Goal: Communication & Community: Ask a question

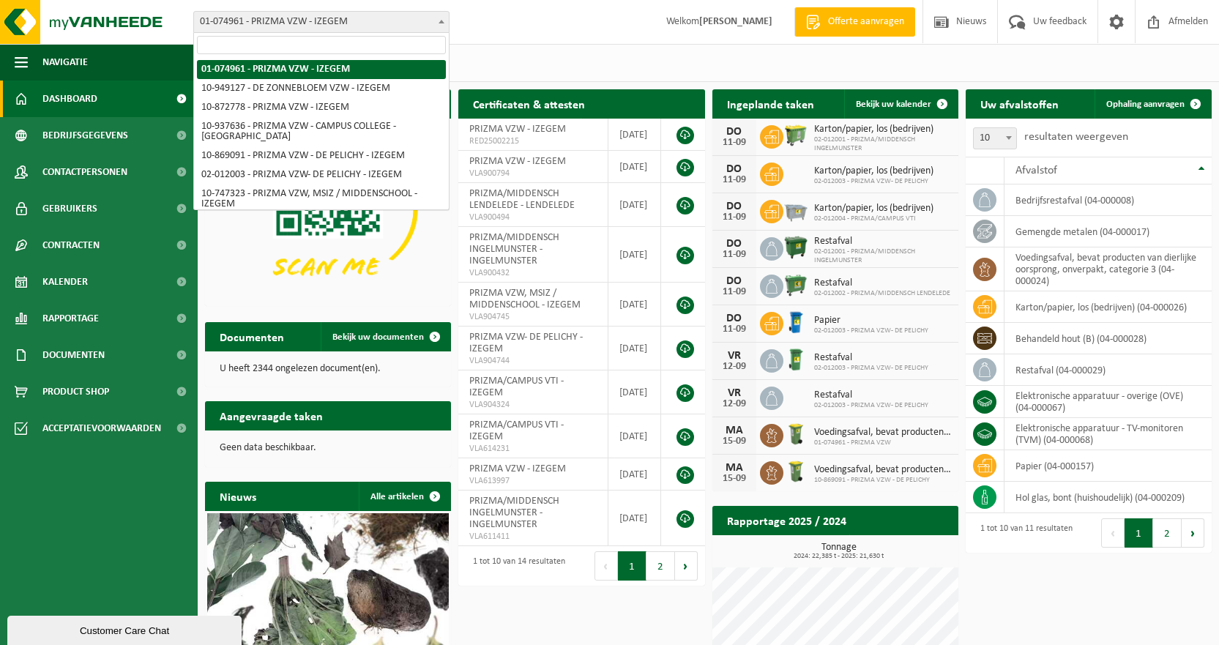
click at [444, 18] on span at bounding box center [441, 21] width 15 height 19
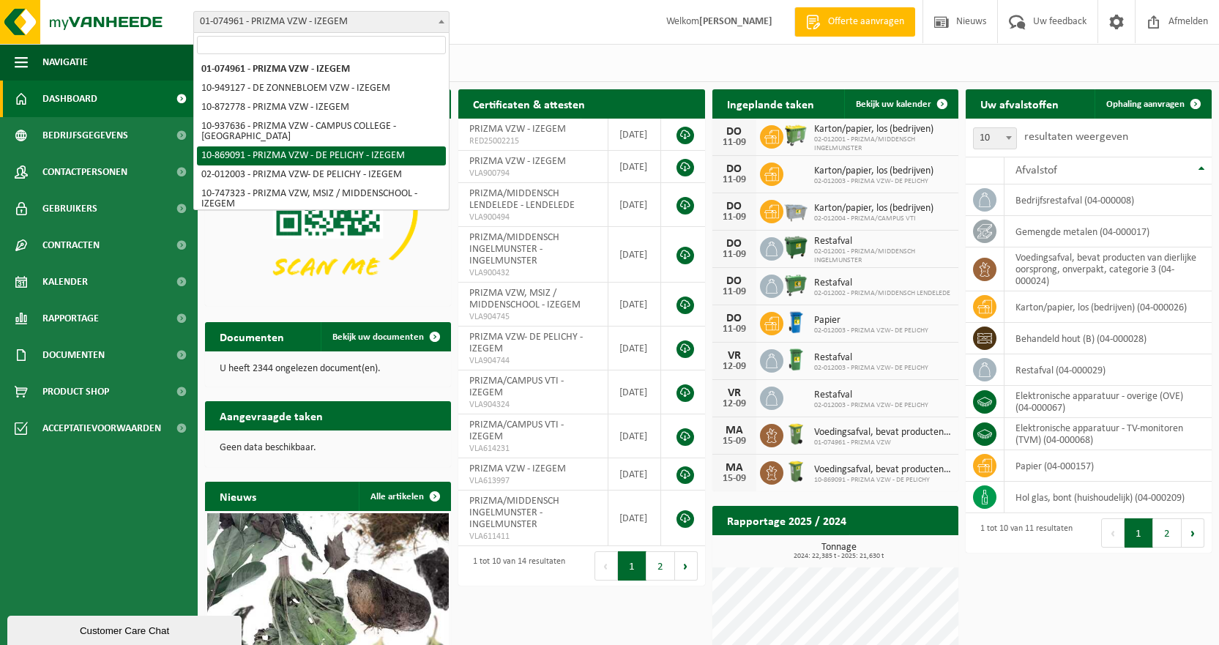
scroll to position [73, 0]
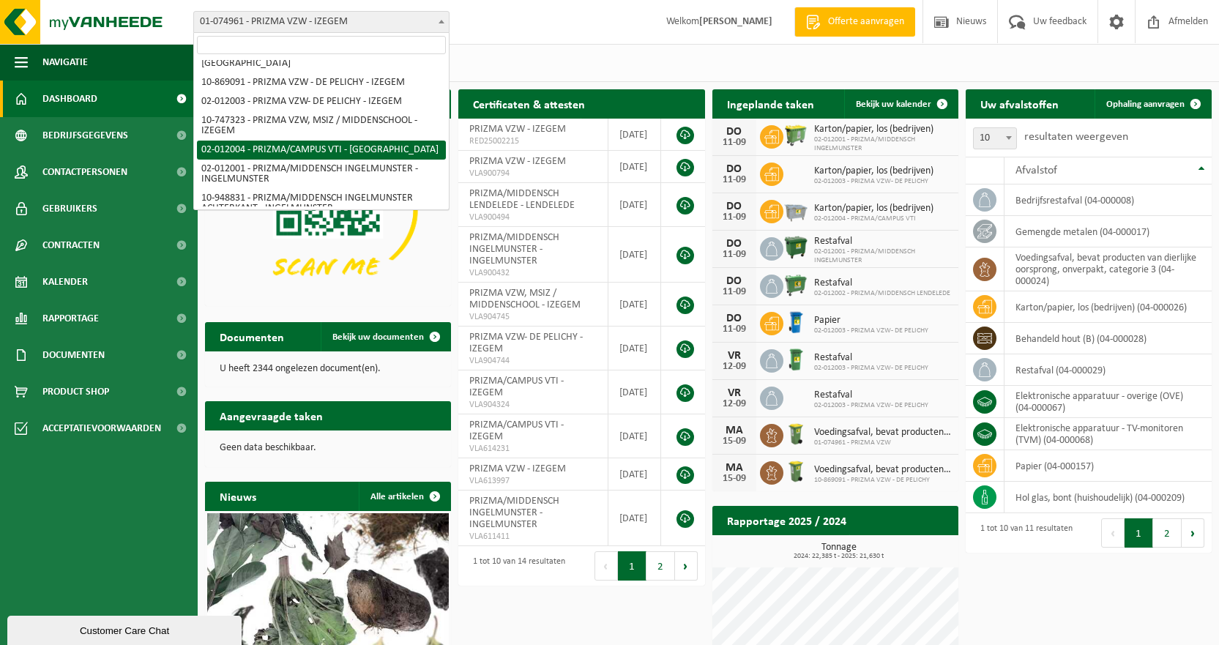
select select "2380"
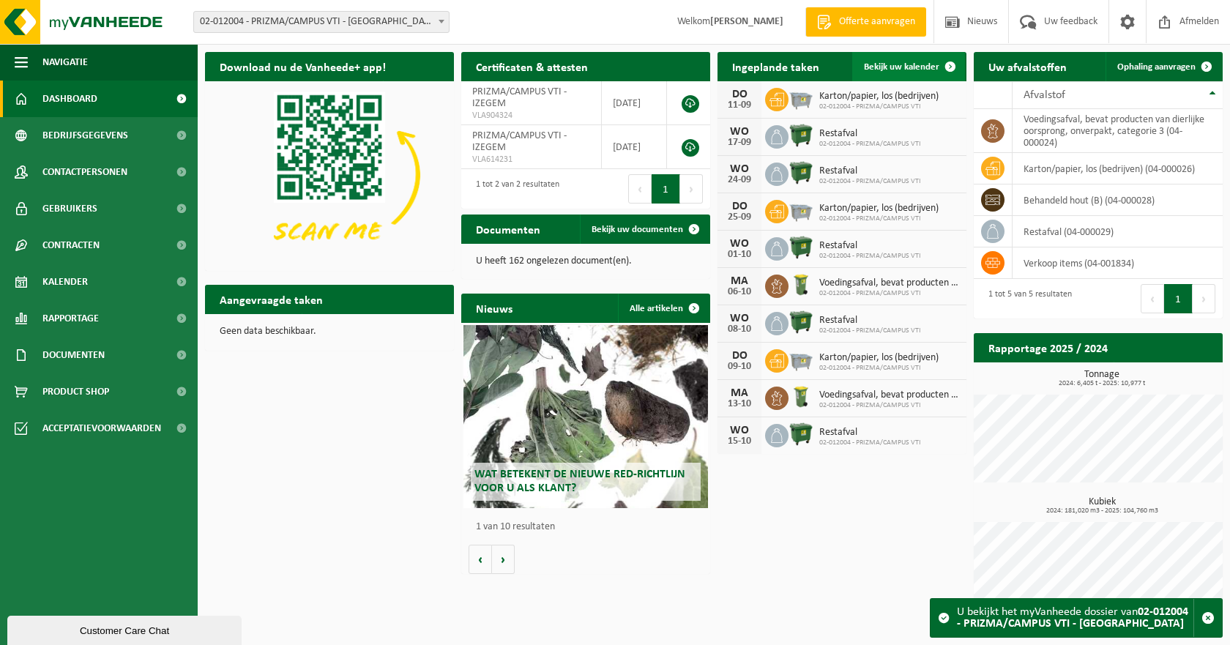
click at [888, 67] on span "Bekijk uw kalender" at bounding box center [901, 67] width 75 height 10
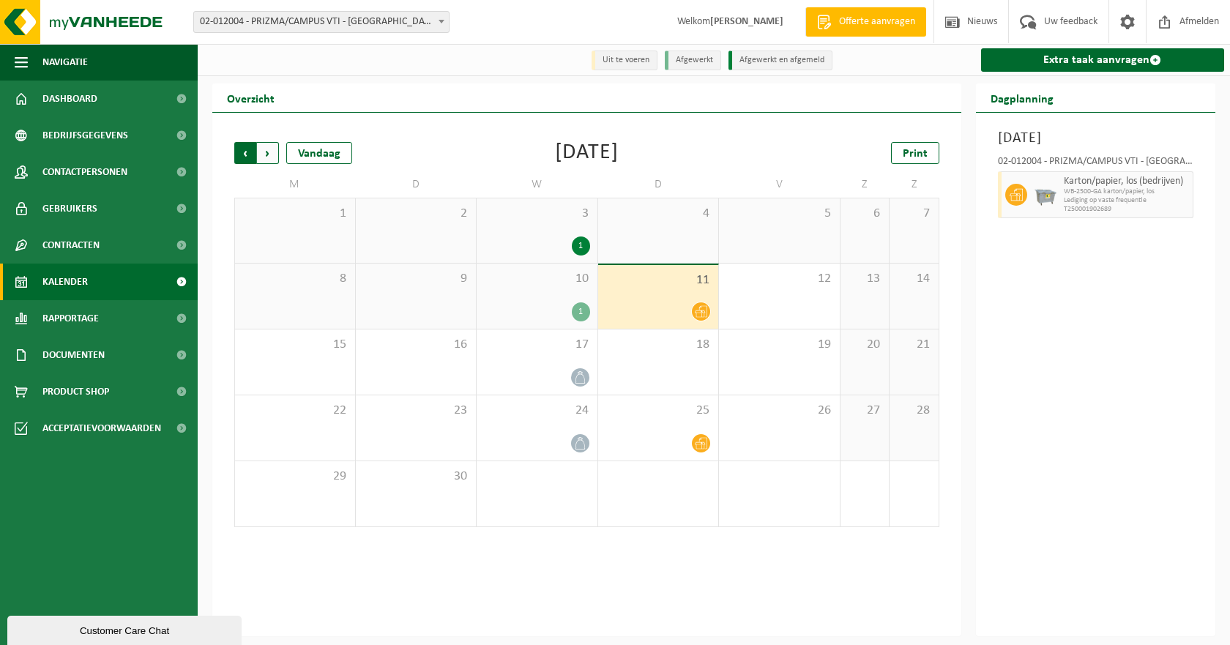
click at [265, 154] on span "Volgende" at bounding box center [268, 153] width 22 height 22
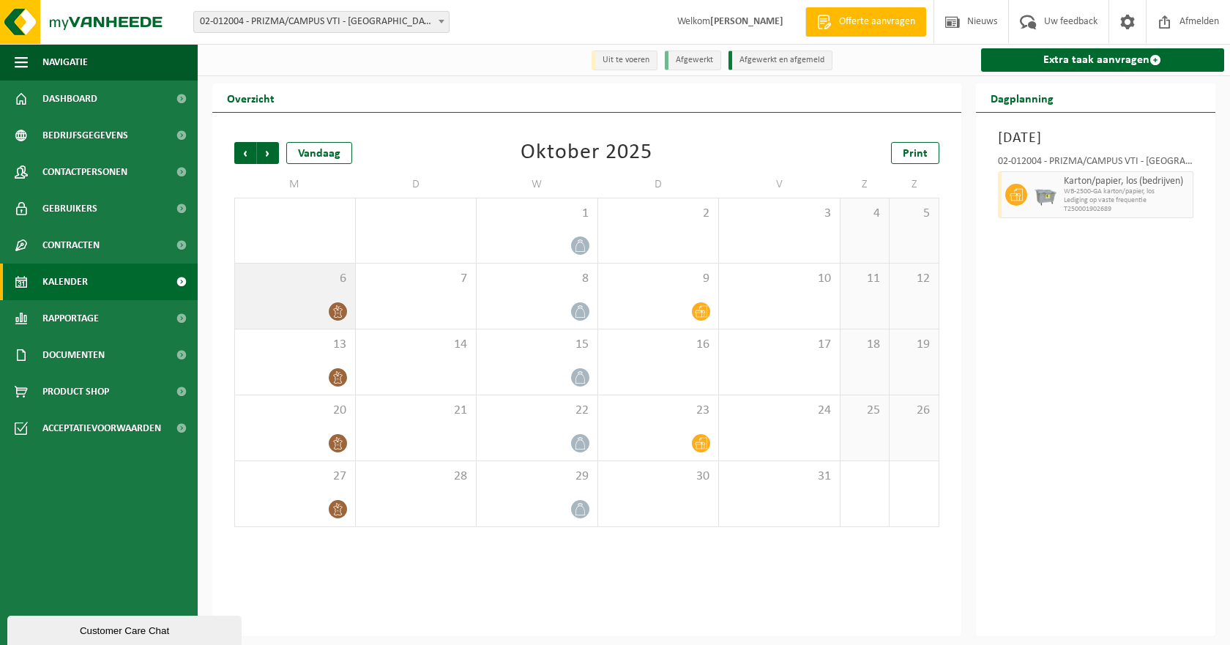
click at [328, 317] on div at bounding box center [294, 312] width 105 height 20
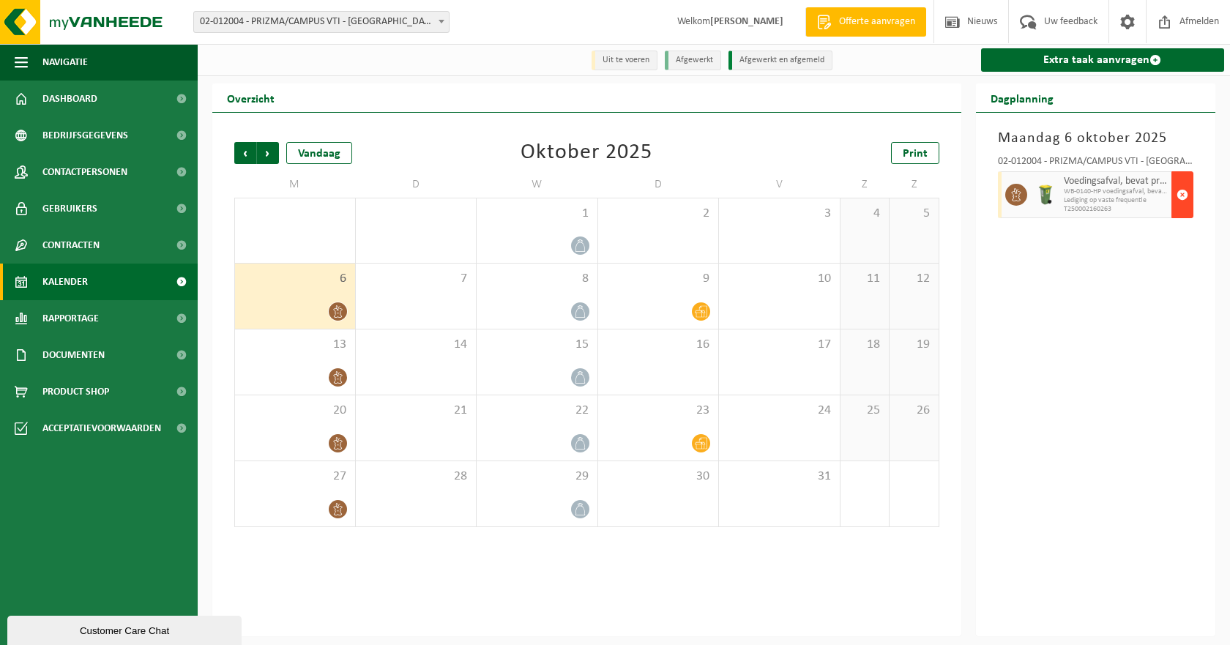
click at [1185, 193] on span "button" at bounding box center [1183, 194] width 12 height 29
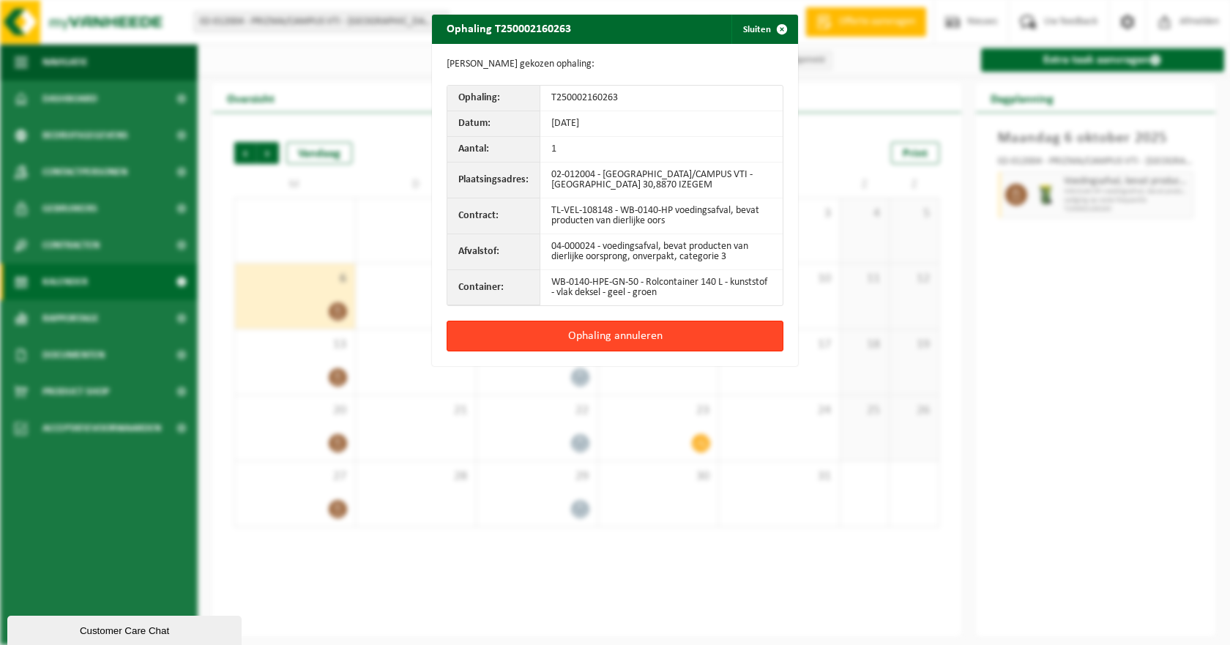
click at [603, 332] on button "Ophaling annuleren" at bounding box center [615, 336] width 337 height 31
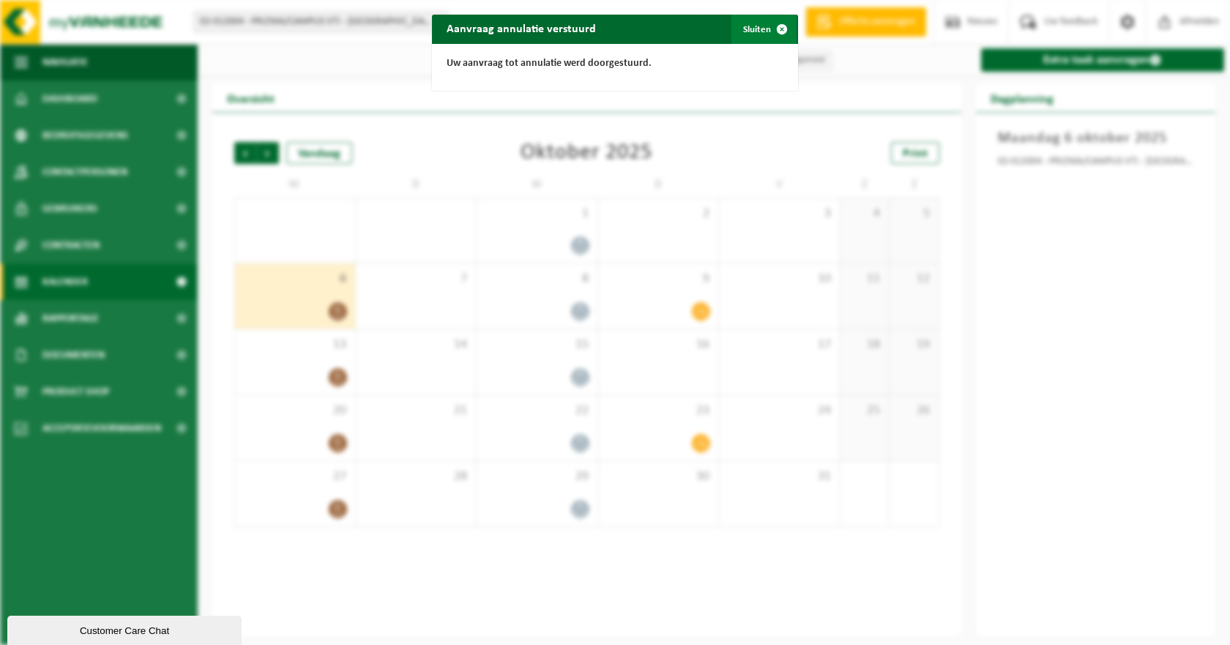
click at [781, 27] on span "button" at bounding box center [781, 29] width 29 height 29
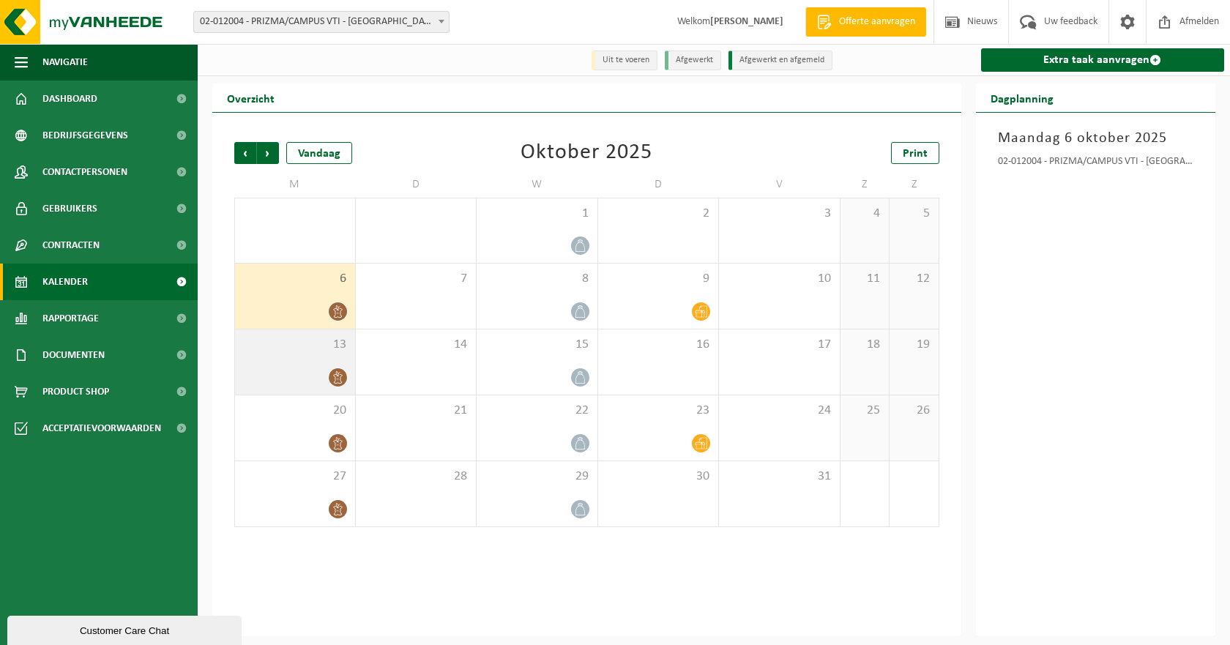
click at [338, 375] on icon at bounding box center [337, 377] width 9 height 12
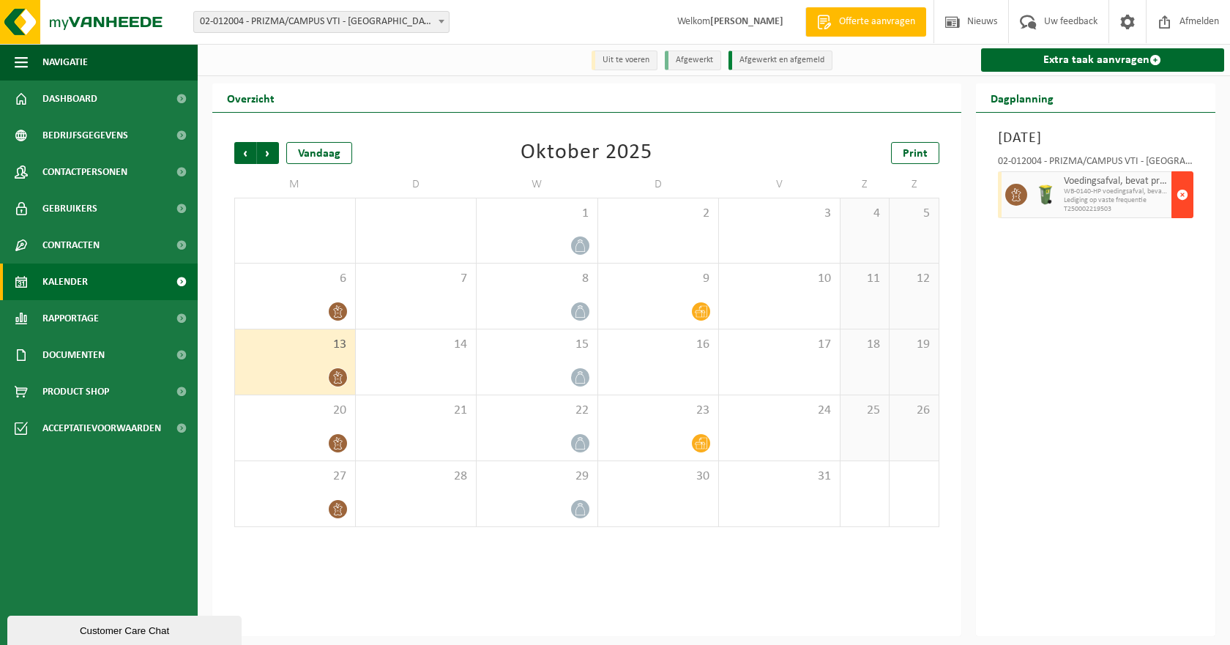
click at [1182, 192] on span "button" at bounding box center [1183, 194] width 12 height 29
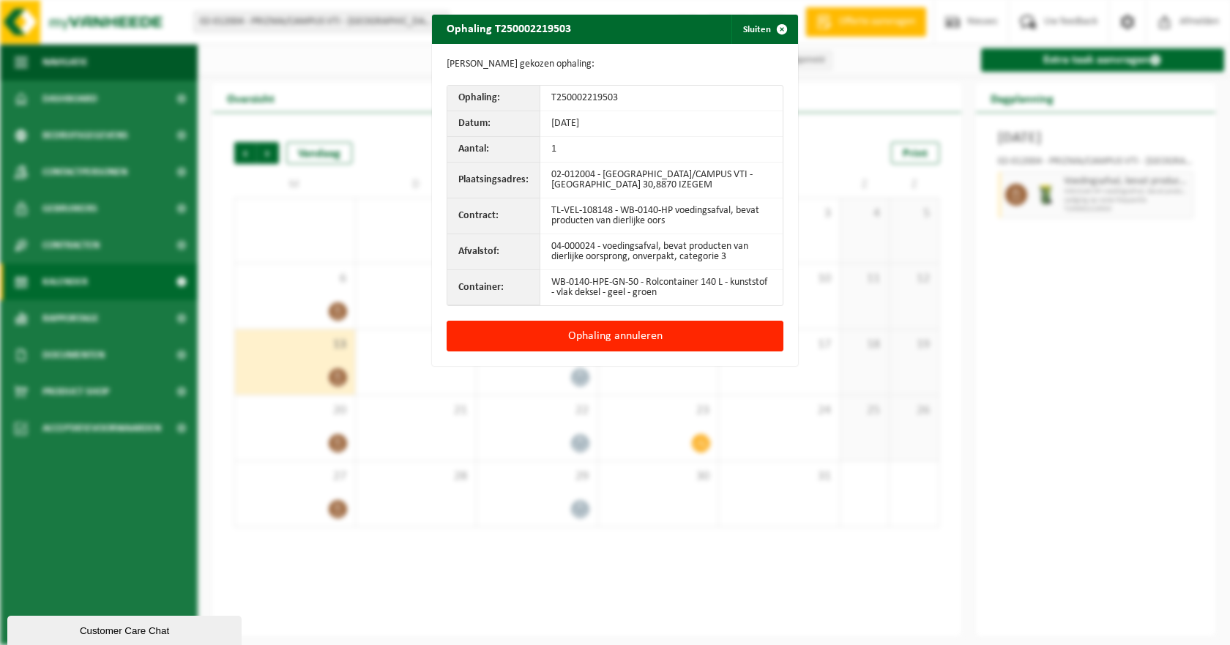
click at [616, 338] on button "Ophaling annuleren" at bounding box center [615, 336] width 337 height 31
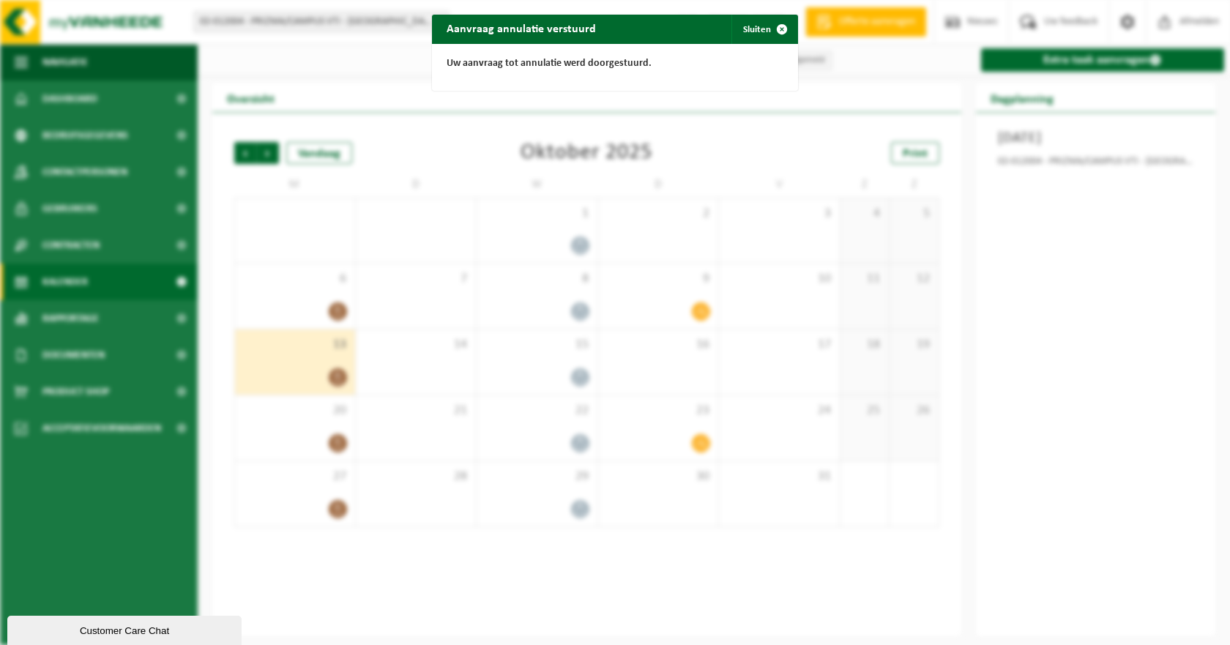
click at [321, 441] on div "Aanvraag annulatie verstuurd Sluiten Uw aanvraag tot annulatie werd doorgestuur…" at bounding box center [615, 322] width 1230 height 645
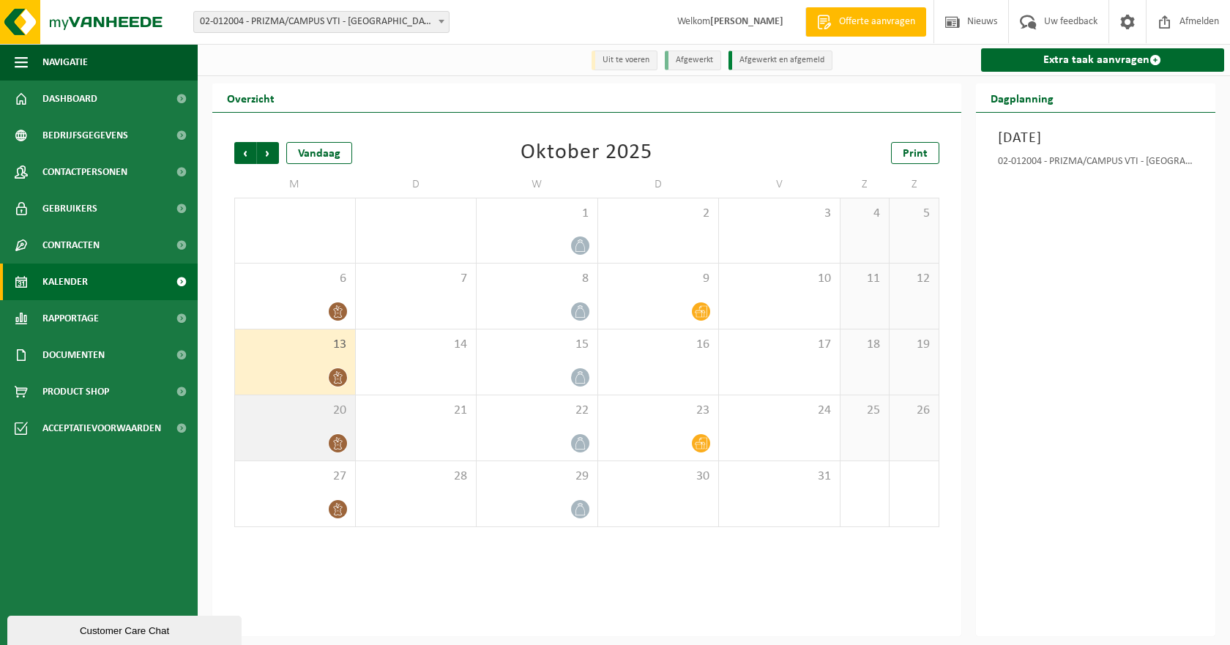
click at [342, 441] on icon at bounding box center [338, 443] width 12 height 12
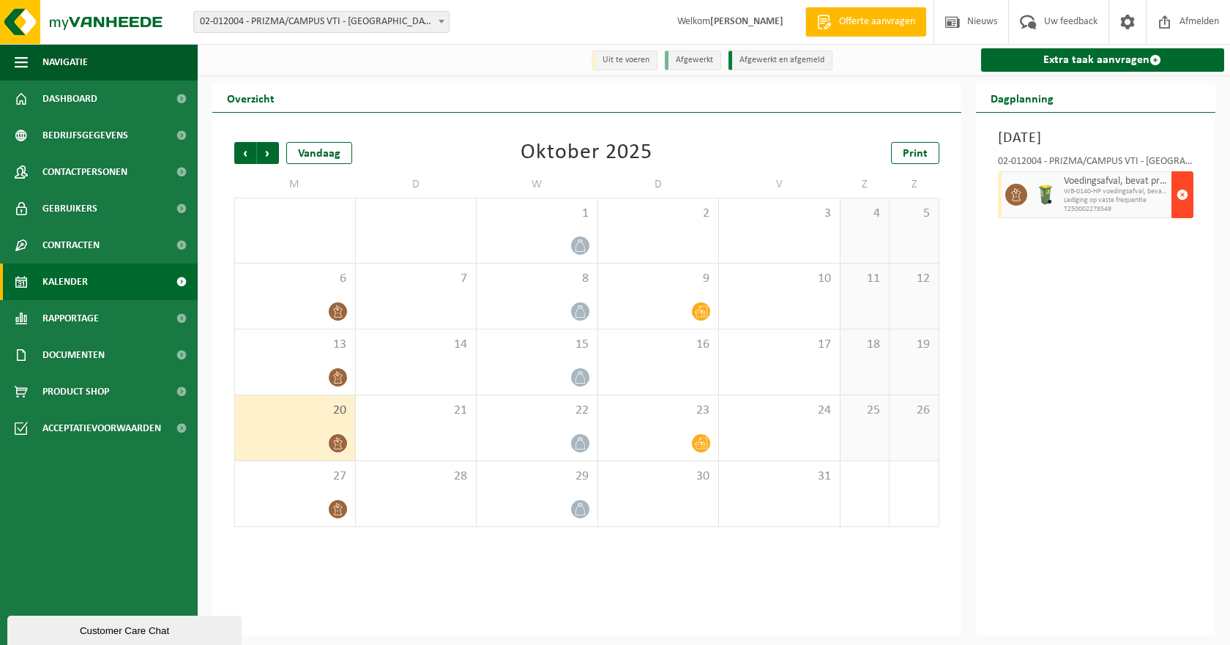
click at [1182, 199] on span "button" at bounding box center [1183, 194] width 12 height 29
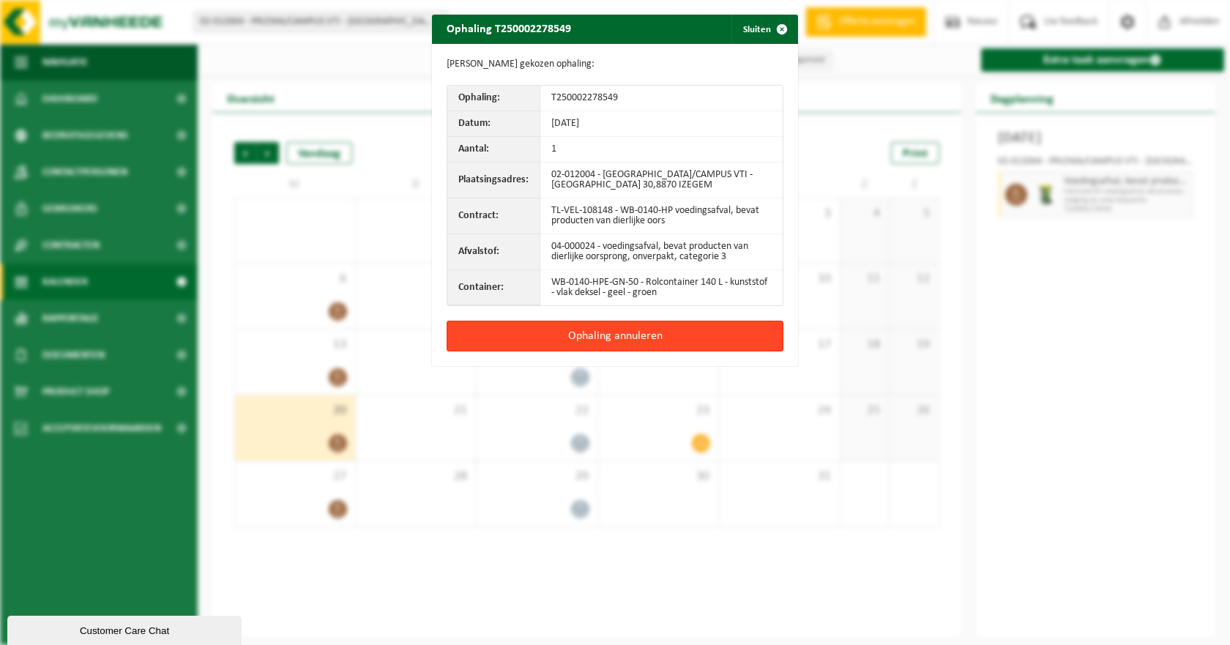
click at [620, 337] on button "Ophaling annuleren" at bounding box center [615, 336] width 337 height 31
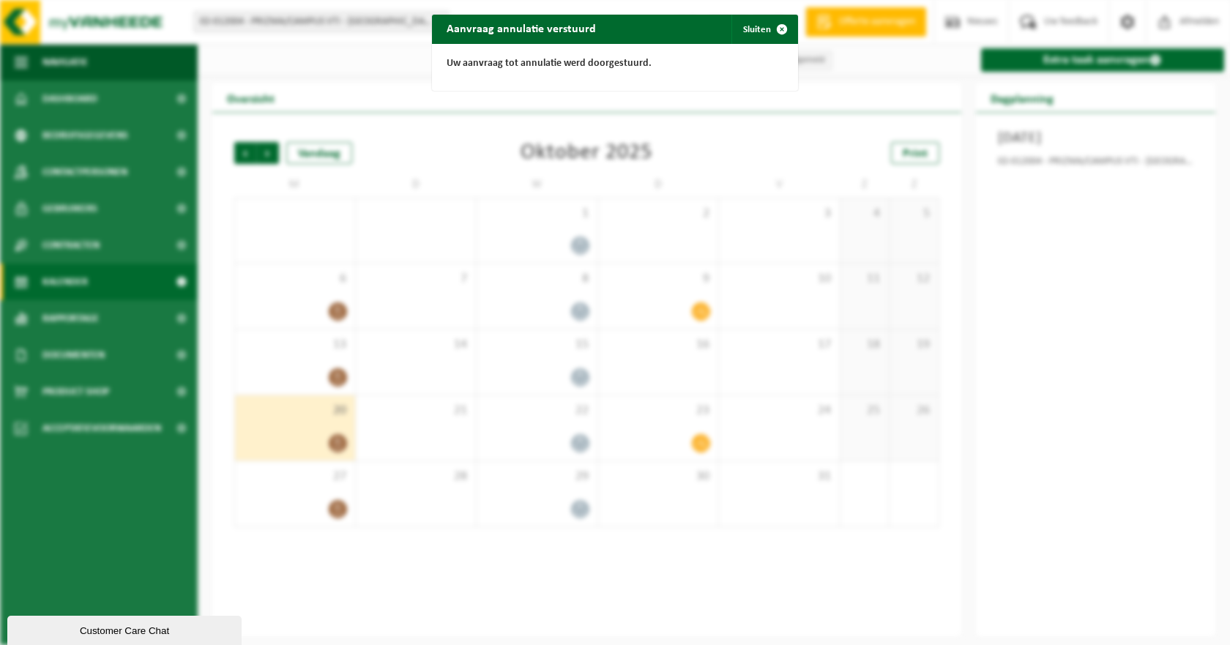
click at [338, 511] on div "Aanvraag annulatie verstuurd Sluiten Uw aanvraag tot annulatie werd doorgestuur…" at bounding box center [615, 322] width 1230 height 645
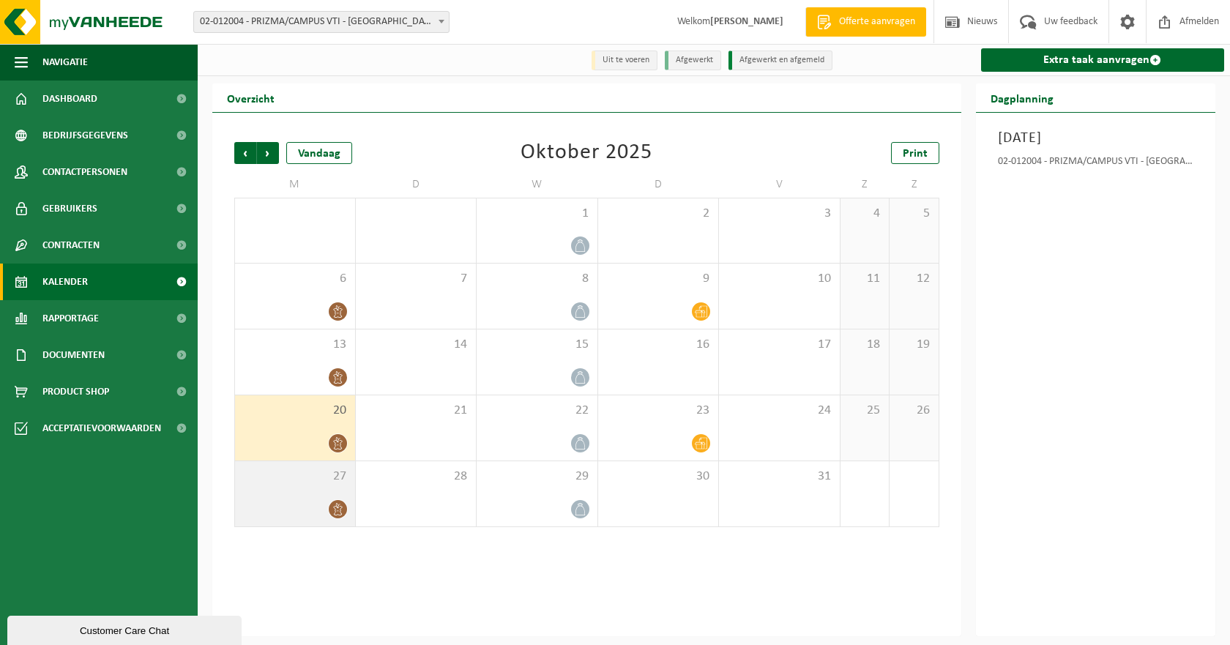
click at [338, 510] on icon at bounding box center [338, 509] width 12 height 12
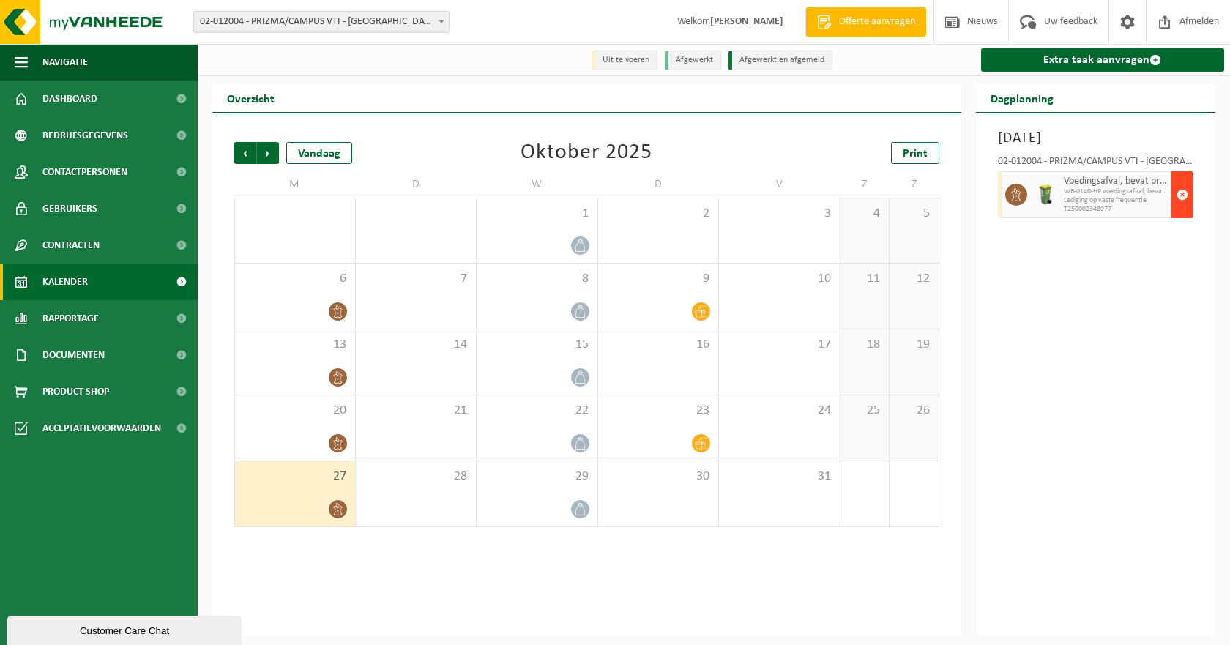
click at [1185, 195] on span "button" at bounding box center [1183, 194] width 12 height 29
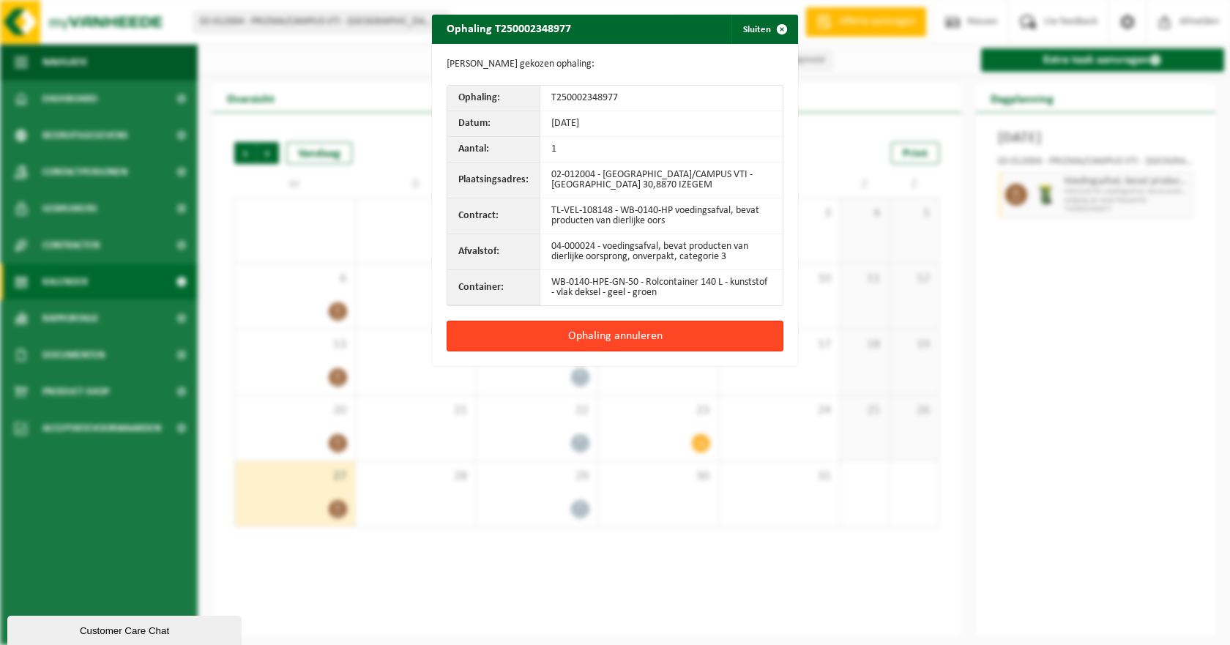
click at [682, 334] on button "Ophaling annuleren" at bounding box center [615, 336] width 337 height 31
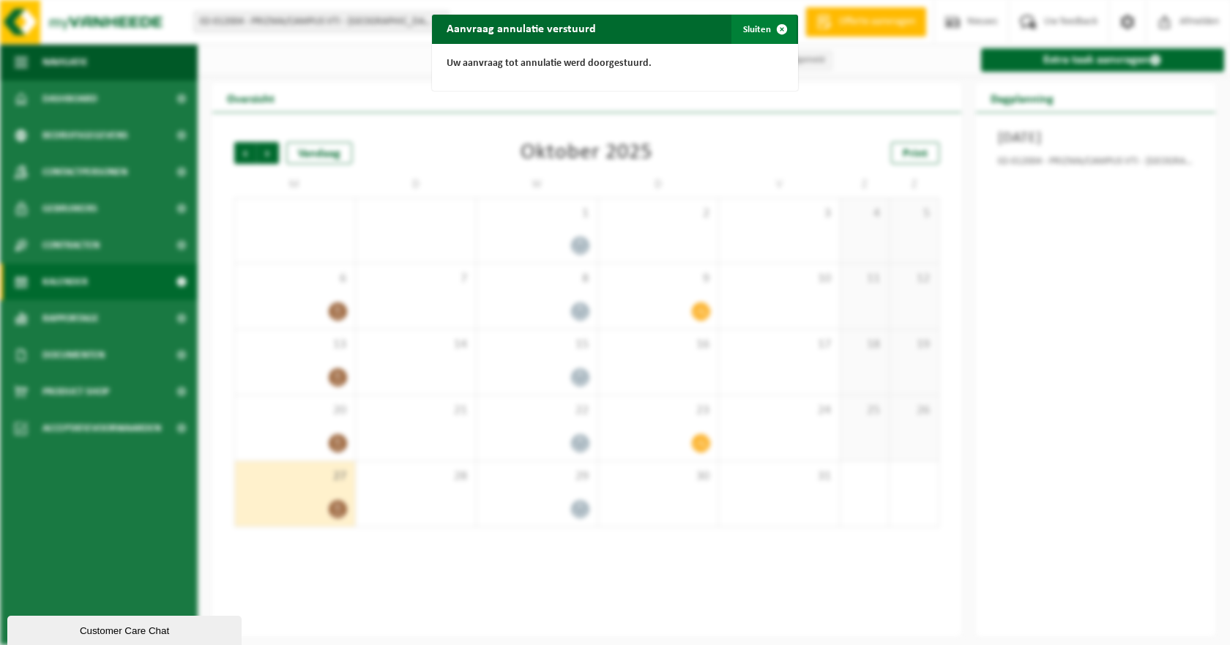
click at [778, 30] on span "button" at bounding box center [781, 29] width 29 height 29
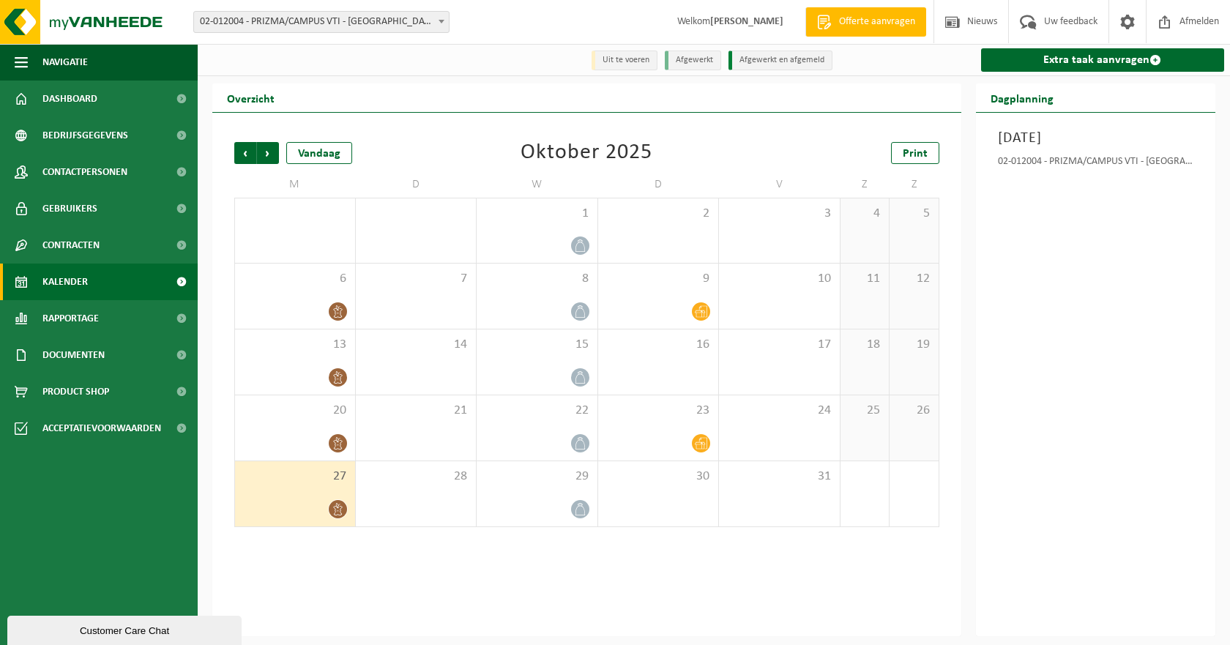
click at [137, 631] on div "Customer Care Chat" at bounding box center [124, 630] width 212 height 11
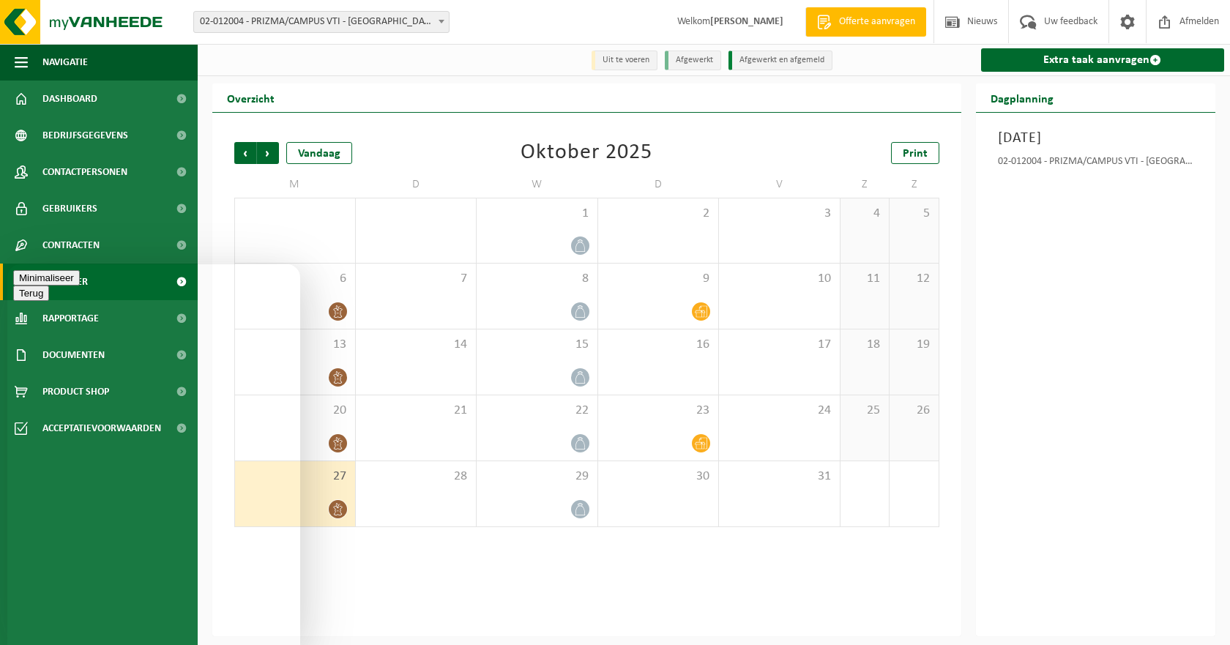
drag, startPoint x: 142, startPoint y: 616, endPoint x: 151, endPoint y: 616, distance: 8.8
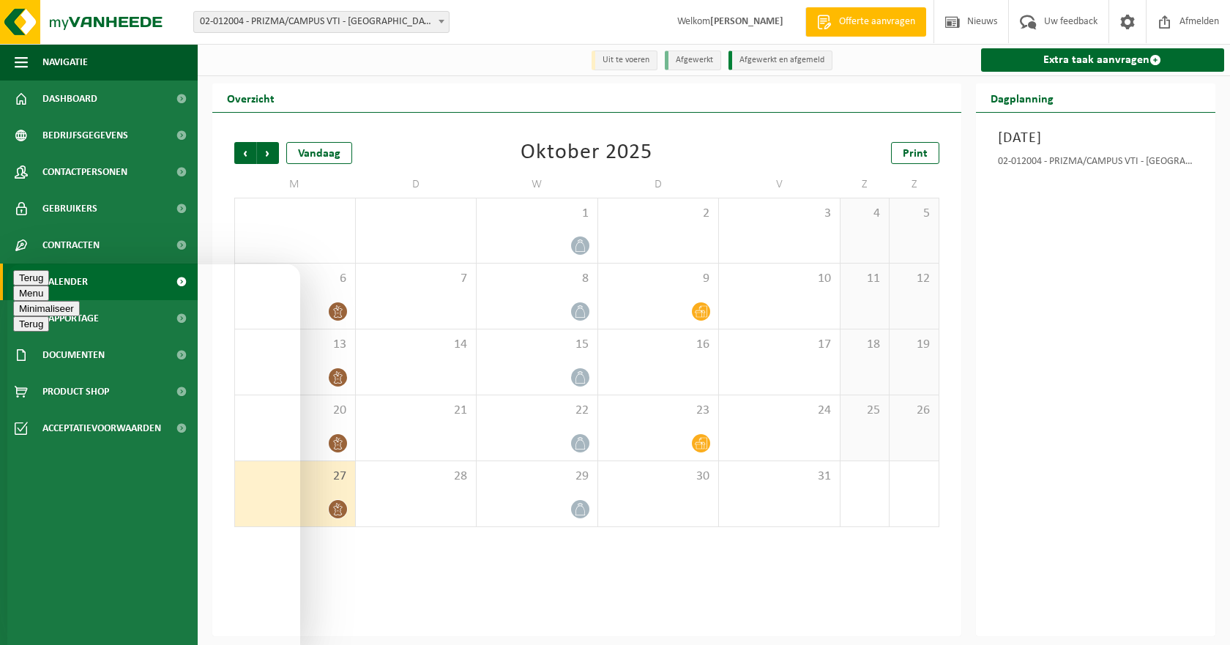
type textarea "Beste, Wij zijn dit schooljaar veranderd van traiteur voor het eten. Daardoor m…"
